Goal: Transaction & Acquisition: Purchase product/service

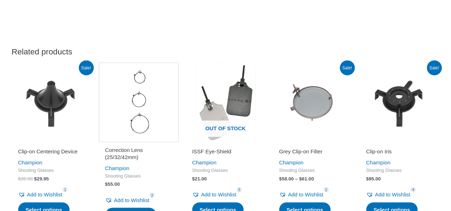
scroll to position [847, 0]
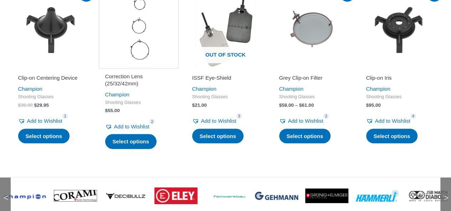
click at [82, 197] on img at bounding box center [75, 196] width 43 height 12
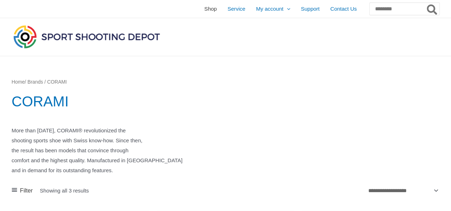
click at [204, 8] on span "Shop" at bounding box center [210, 9] width 12 height 18
